Goal: Find specific page/section: Find specific page/section

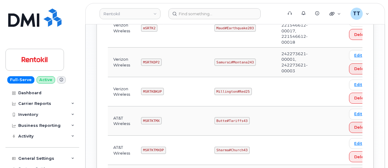
scroll to position [548, 0]
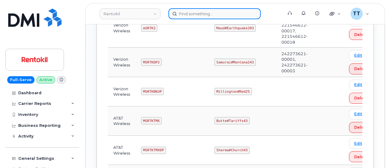
click at [184, 12] on input at bounding box center [214, 13] width 92 height 11
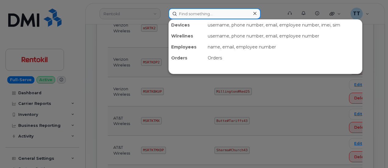
paste input "832-422-2533"
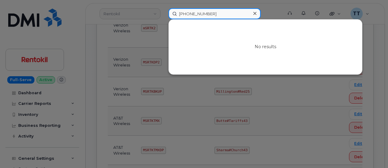
type input "832-422-2533"
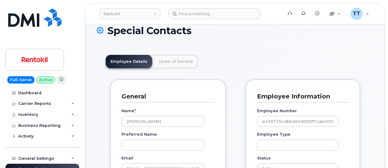
scroll to position [19, 0]
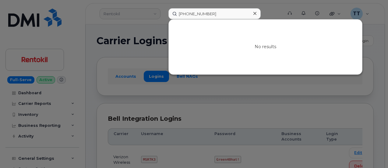
scroll to position [548, 0]
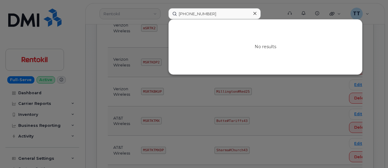
click at [195, 14] on input "832-422-2533" at bounding box center [214, 13] width 92 height 11
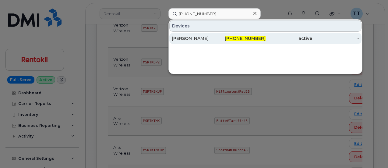
type input "915-319-0773"
click at [201, 39] on div "Kayle Murdaugh" at bounding box center [195, 38] width 47 height 6
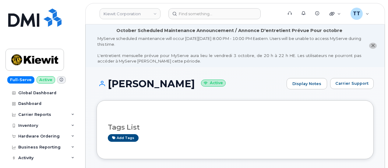
click at [171, 84] on h1 "Kayle Murdaugh Active" at bounding box center [189, 83] width 187 height 11
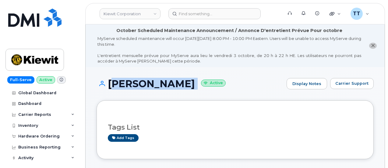
click at [171, 84] on h1 "Kayle Murdaugh Active" at bounding box center [189, 83] width 187 height 11
copy h1 "Kayle Murdaugh"
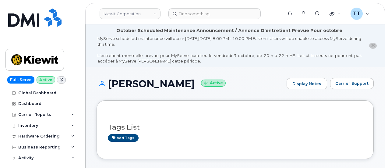
click at [224, 88] on h1 "Kayle Murdaugh Active" at bounding box center [189, 83] width 187 height 11
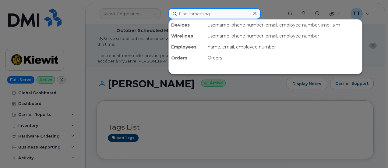
click at [195, 13] on input at bounding box center [214, 13] width 92 height 11
paste input "901-232-7018"
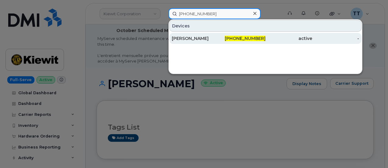
type input "901-232-7018"
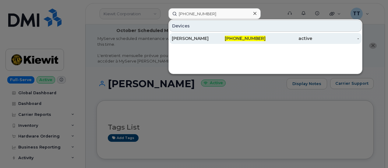
click at [191, 39] on div "MARK TREGO" at bounding box center [195, 38] width 47 height 6
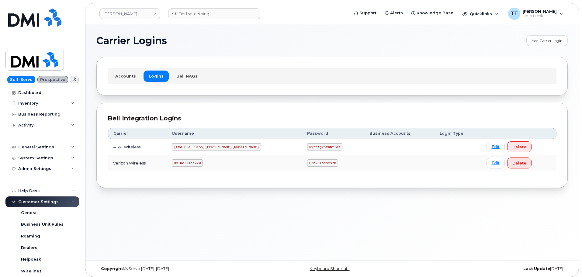
scroll to position [3, 0]
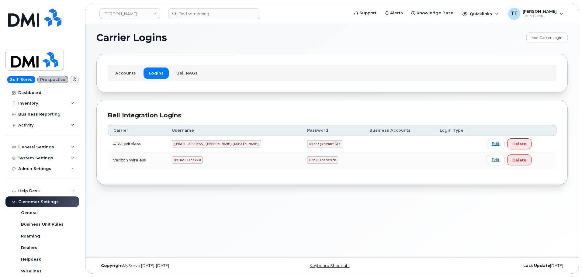
click at [307, 143] on code "u$za!gx5VbntTAf" at bounding box center [324, 143] width 35 height 7
copy code "u$za!gx5VbntTAf"
click at [183, 193] on div "Carrier Logins Add Carrier Login Accounts Logins Bell NAGs Bell Integration Log…" at bounding box center [331, 139] width 493 height 236
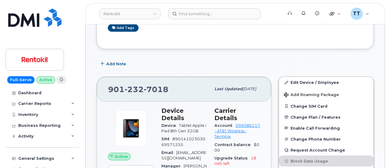
scroll to position [255, 0]
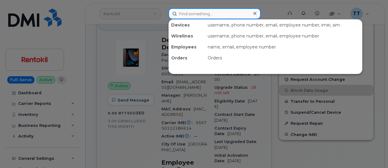
click at [191, 14] on input at bounding box center [214, 13] width 92 height 11
paste input "909-739-4676"
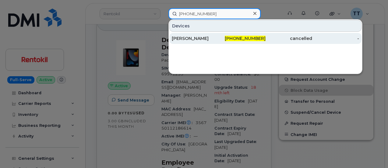
type input "909-739-4676"
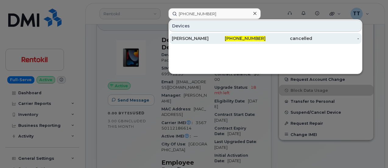
click at [205, 40] on div "IAN BILLINGSLEY" at bounding box center [195, 38] width 47 height 6
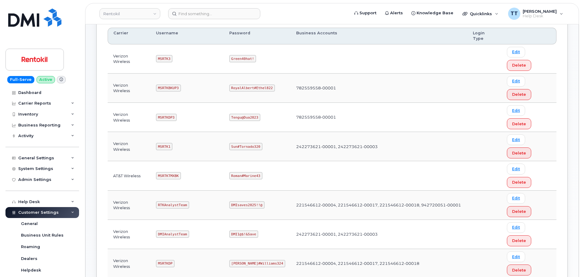
scroll to position [253, 0]
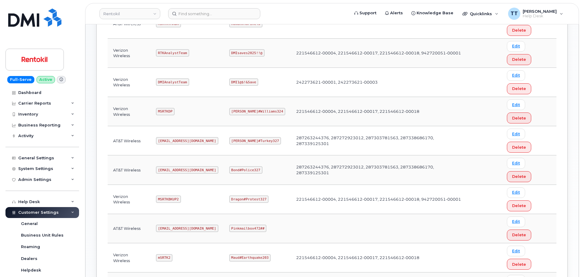
drag, startPoint x: 223, startPoint y: 112, endPoint x: 346, endPoint y: 130, distance: 124.2
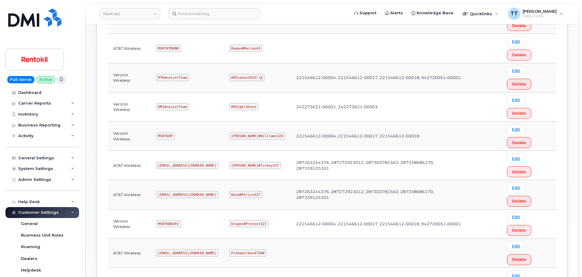
scroll to position [161, 0]
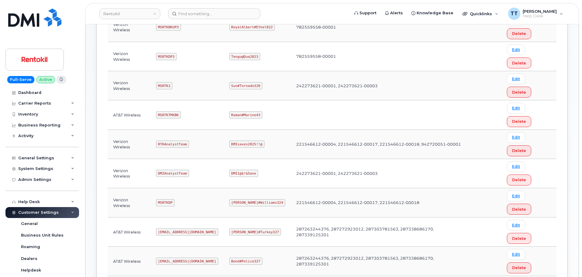
copy code "Butte#Tariffs43"
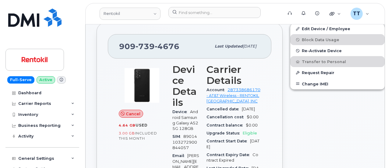
scroll to position [122, 0]
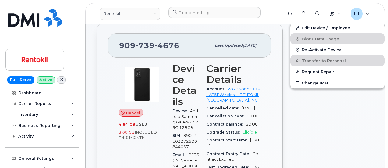
click at [142, 44] on span "739" at bounding box center [144, 45] width 19 height 9
copy span "909 739 4676"
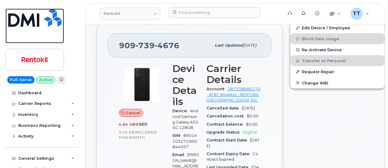
drag, startPoint x: 28, startPoint y: 39, endPoint x: 49, endPoint y: 1, distance: 42.9
click at [28, 39] on link at bounding box center [34, 26] width 58 height 35
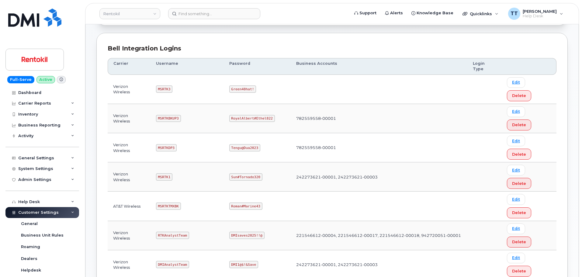
scroll to position [222, 0]
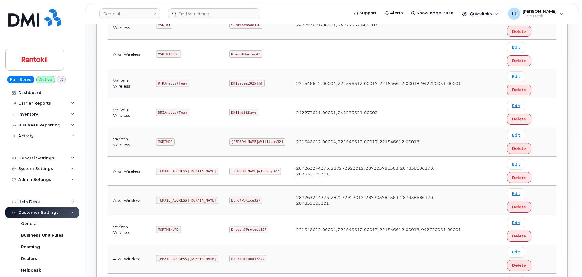
click at [246, 255] on code "Pinkmailbox472##" at bounding box center [247, 258] width 37 height 7
copy code "Pinkmailbox472##"
click at [291, 245] on td at bounding box center [379, 259] width 177 height 29
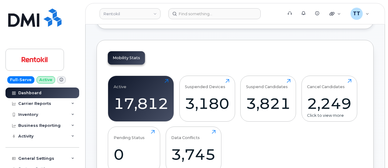
scroll to position [152, 0]
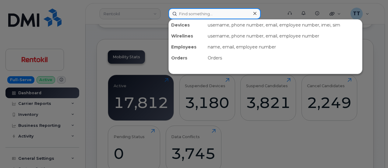
click at [185, 17] on input at bounding box center [214, 13] width 92 height 11
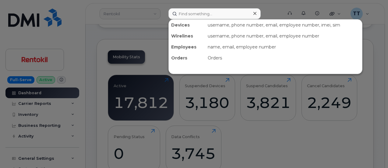
drag, startPoint x: 109, startPoint y: 50, endPoint x: 60, endPoint y: 52, distance: 49.3
click at [109, 50] on div at bounding box center [194, 84] width 388 height 168
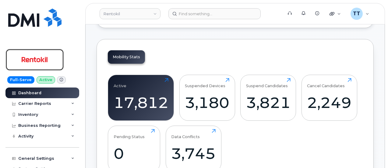
click at [37, 62] on img at bounding box center [34, 60] width 47 height 18
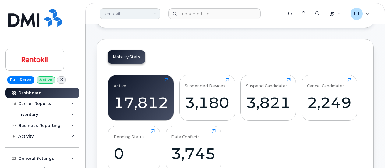
click at [123, 16] on link "Rentokil" at bounding box center [129, 13] width 61 height 11
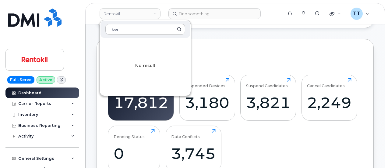
type input "keiw"
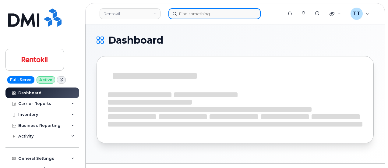
click at [193, 10] on input at bounding box center [214, 13] width 92 height 11
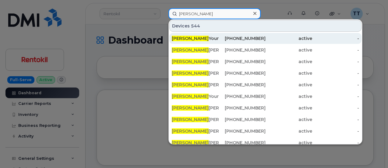
type input "bob"
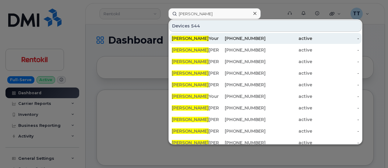
click at [201, 42] on div "Bob Young" at bounding box center [195, 38] width 47 height 11
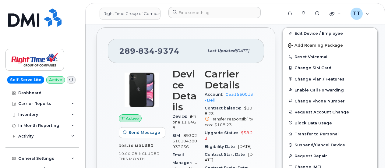
scroll to position [147, 0]
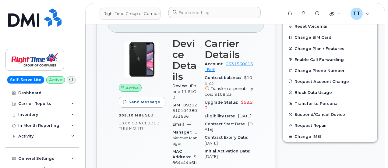
click at [221, 102] on span "Upgrade Status" at bounding box center [222, 102] width 36 height 5
click at [235, 100] on span "Upgrade Status" at bounding box center [222, 102] width 36 height 5
drag, startPoint x: 221, startPoint y: 115, endPoint x: 228, endPoint y: 120, distance: 8.9
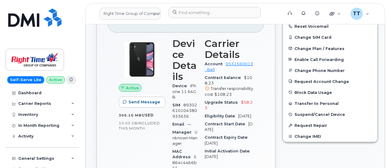
click at [228, 120] on div "Eligibility Date [DATE]" at bounding box center [228, 116] width 48 height 8
click at [226, 119] on div "Eligibility Date [DATE]" at bounding box center [228, 116] width 48 height 8
drag, startPoint x: 218, startPoint y: 119, endPoint x: 212, endPoint y: 118, distance: 5.9
click at [212, 118] on div "Eligibility Date [DATE]" at bounding box center [228, 116] width 48 height 8
click at [229, 131] on span "[DATE]" at bounding box center [228, 126] width 48 height 10
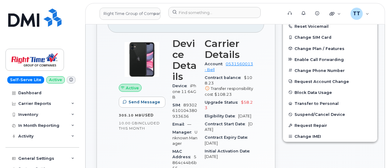
click at [228, 131] on span "[DATE]" at bounding box center [228, 126] width 48 height 10
click at [228, 131] on span "Dec 16, 2022" at bounding box center [228, 126] width 48 height 10
click at [234, 119] on div "Eligibility Date Dec 16, 2025" at bounding box center [228, 116] width 48 height 8
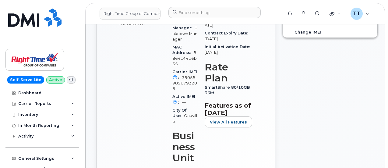
scroll to position [177, 0]
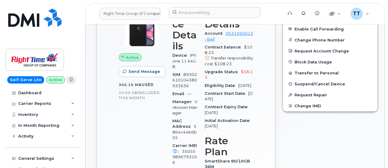
click at [238, 87] on span "Dec 16, 2025" at bounding box center [244, 85] width 13 height 5
click at [238, 88] on span "Dec 16, 2025" at bounding box center [244, 85] width 13 height 5
click at [225, 89] on div "Eligibility Date Dec 16, 2025" at bounding box center [228, 86] width 48 height 8
click at [218, 115] on span "Dec 15, 2025" at bounding box center [210, 112] width 13 height 5
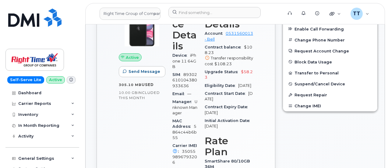
click at [218, 115] on span "Dec 15, 2025" at bounding box center [210, 112] width 13 height 5
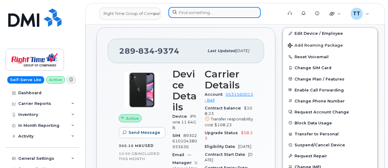
click at [193, 17] on input at bounding box center [214, 12] width 92 height 11
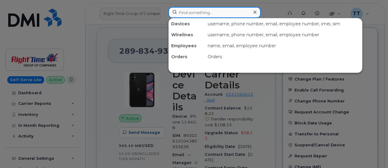
paste input "4035424849"
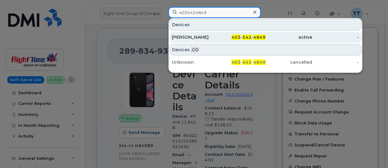
type input "4035424849"
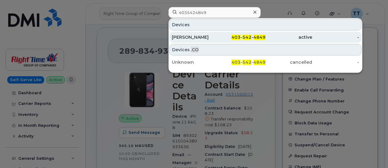
click at [217, 37] on div "[PERSON_NAME]" at bounding box center [195, 37] width 47 height 6
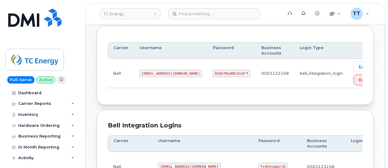
scroll to position [69, 0]
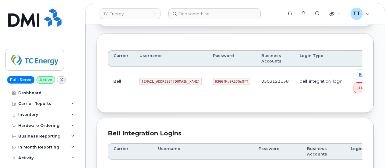
click at [158, 78] on code "[EMAIL_ADDRESS][DOMAIN_NAME]" at bounding box center [170, 81] width 62 height 7
copy code "[EMAIL_ADDRESS][DOMAIN_NAME]"
click at [164, 100] on div "Carrier Username Password Business Accounts Login Type Bell [EMAIL_ADDRESS][DOM…" at bounding box center [234, 72] width 277 height 79
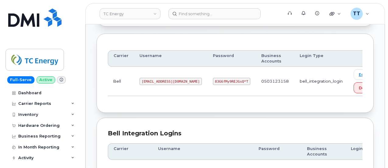
click at [213, 81] on code "83G6fMy9REJGsQ*T" at bounding box center [231, 81] width 37 height 7
copy code "83G6fMy9REJGsQ*T"
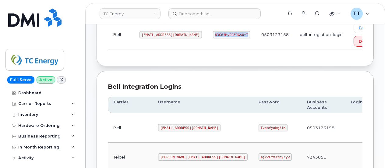
scroll to position [161, 0]
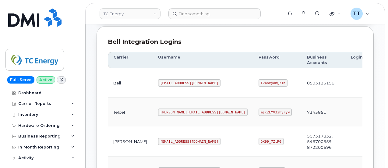
click at [158, 81] on code "tcenergy@myserve.ca" at bounding box center [189, 82] width 62 height 7
copy code "tcenergy@myserve.ca"
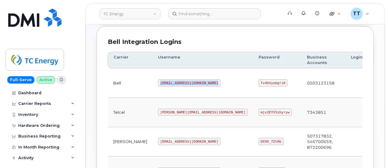
copy code "tcenergy@myserve.ca"
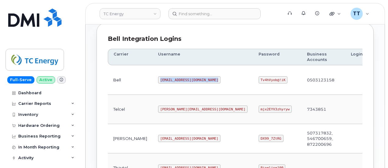
scroll to position [191, 0]
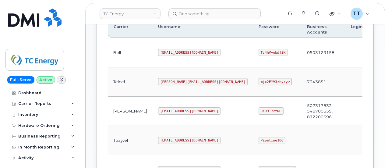
click at [258, 51] on code "Tv4hVyob@!iK" at bounding box center [272, 52] width 29 height 7
copy code "Tv4hVyob@!iK"
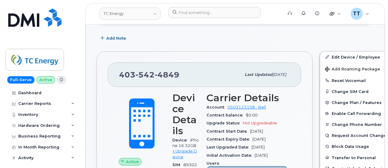
scroll to position [122, 0]
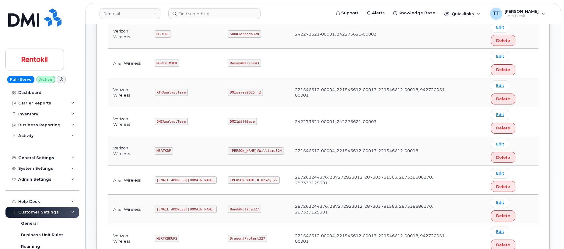
scroll to position [304, 0]
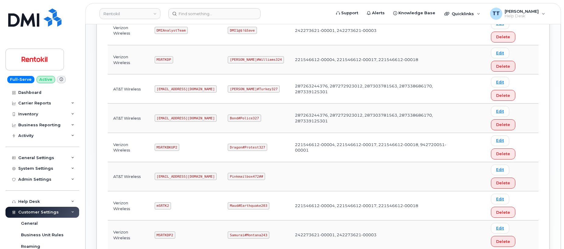
click at [235, 177] on code "Pinkmailbox472##" at bounding box center [246, 176] width 37 height 7
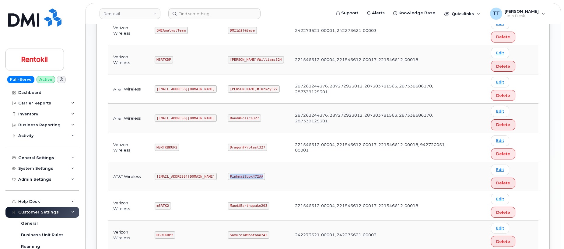
click at [289, 169] on td at bounding box center [370, 176] width 163 height 29
click at [240, 180] on code "Pinkmailbox472##" at bounding box center [246, 176] width 37 height 7
click at [240, 179] on code "Pinkmailbox472##" at bounding box center [246, 176] width 37 height 7
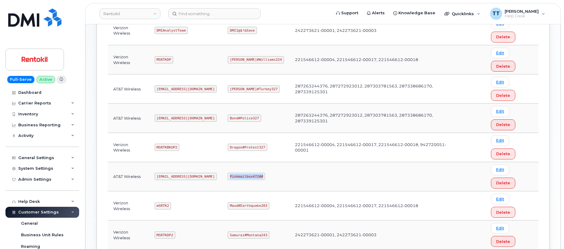
copy code "Pinkmailbox472##"
